Goal: Find specific page/section: Find specific page/section

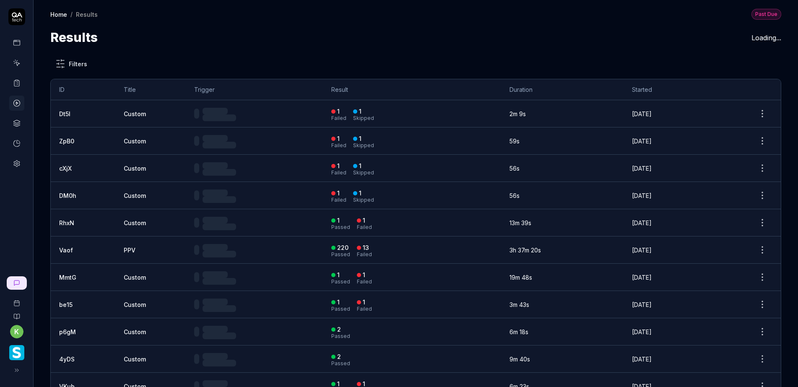
scroll to position [55, 0]
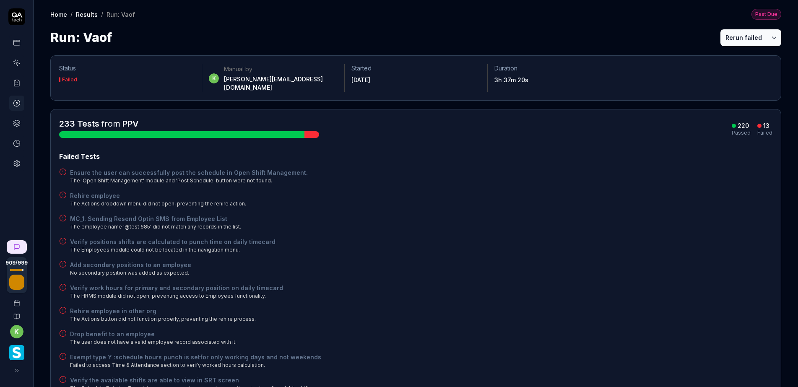
click at [14, 85] on icon at bounding box center [16, 84] width 5 height 6
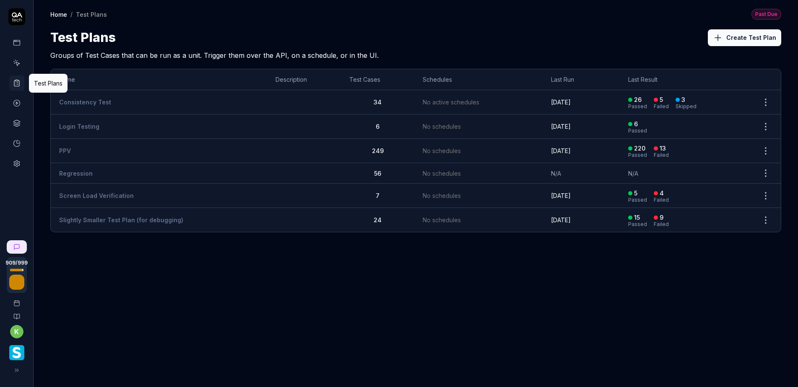
click at [368, 301] on div "Home / Test Plans Past Due Home / Test Plans Past Due Test Plans Create Test Pl…" at bounding box center [416, 193] width 764 height 387
